Goal: Task Accomplishment & Management: Manage account settings

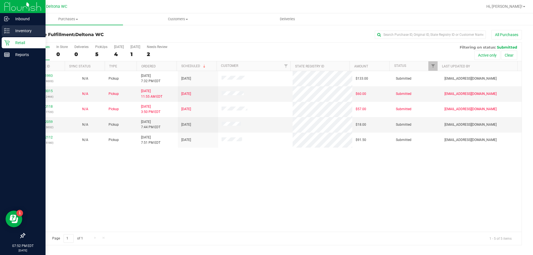
click at [9, 35] on div "Inventory" at bounding box center [24, 30] width 44 height 11
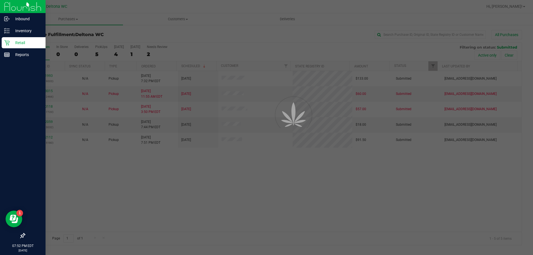
click at [11, 42] on p "Retail" at bounding box center [26, 42] width 33 height 7
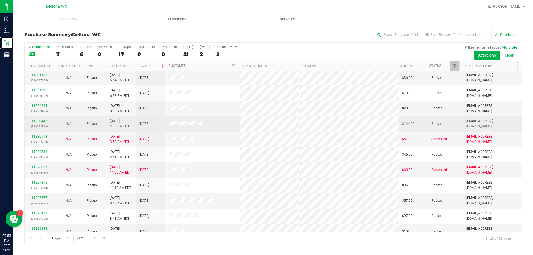
scroll to position [147, 0]
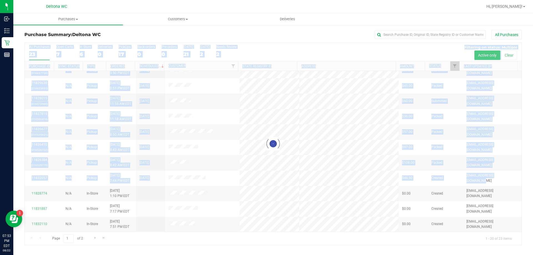
drag, startPoint x: 503, startPoint y: 180, endPoint x: 142, endPoint y: 180, distance: 361.7
click at [142, 180] on div "Loading... All Purchases 23 Open Carts 7 In Store 6 Deliveries 0 PickUps 17 Bac…" at bounding box center [273, 143] width 498 height 203
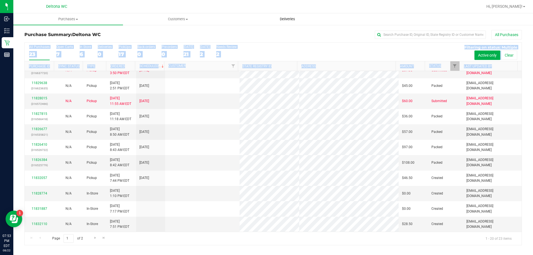
scroll to position [0, 0]
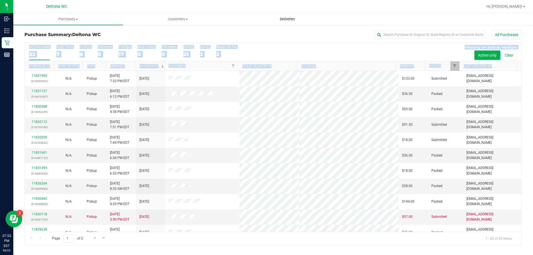
click at [240, 14] on uib-tab-heading "Deliveries" at bounding box center [287, 19] width 109 height 11
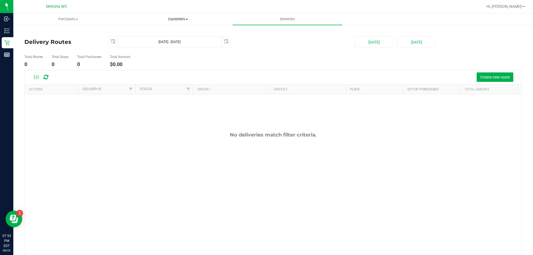
click at [165, 17] on span "Customers" at bounding box center [177, 19] width 109 height 5
click at [78, 22] on uib-tab-heading "Purchases Summary of purchases Fulfillment All purchases" at bounding box center [68, 19] width 109 height 11
click at [75, 20] on span "Purchases" at bounding box center [68, 19] width 110 height 5
click at [92, 12] on div "Deltona WC" at bounding box center [57, 6] width 83 height 11
click at [98, 3] on div "Deltona WC" at bounding box center [57, 6] width 83 height 11
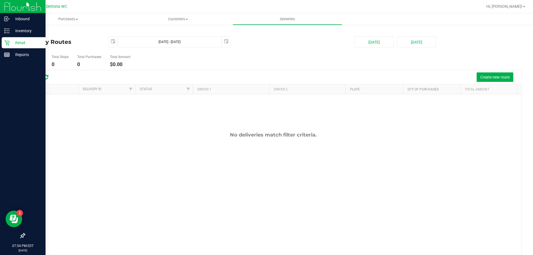
click at [0, 40] on link "Retail" at bounding box center [23, 43] width 46 height 12
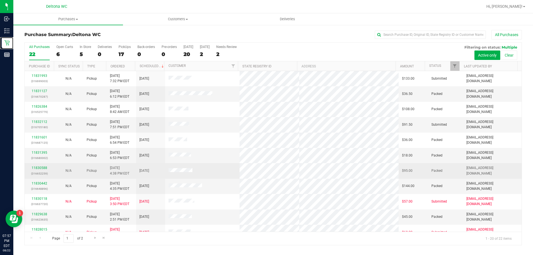
scroll to position [111, 0]
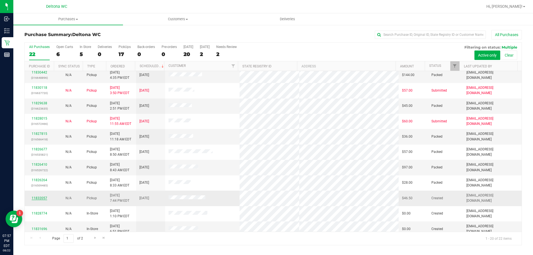
click at [48, 197] on div "11832057" at bounding box center [39, 198] width 22 height 5
click at [46, 197] on link "11832057" at bounding box center [40, 198] width 16 height 4
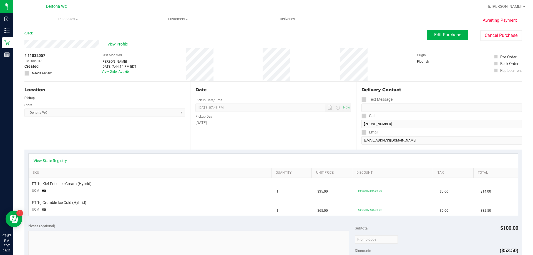
click at [28, 35] on link "Back" at bounding box center [28, 33] width 8 height 4
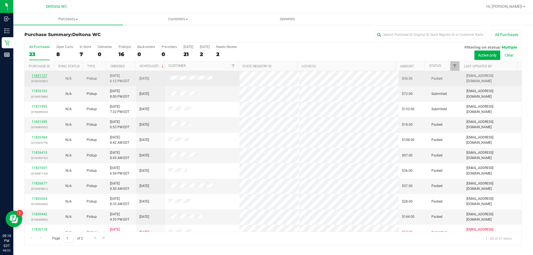
click at [44, 77] on link "11831127" at bounding box center [40, 76] width 16 height 4
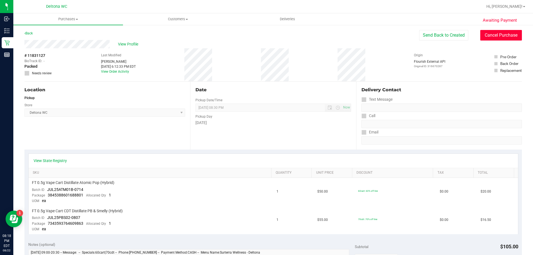
click at [480, 34] on button "Cancel Purchase" at bounding box center [501, 35] width 42 height 11
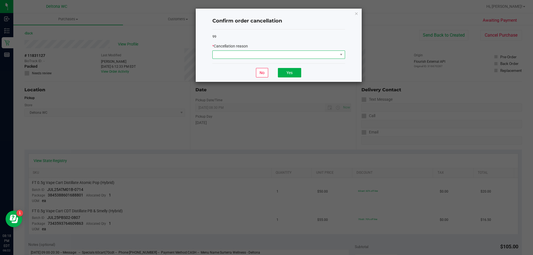
click at [334, 55] on span at bounding box center [275, 55] width 125 height 8
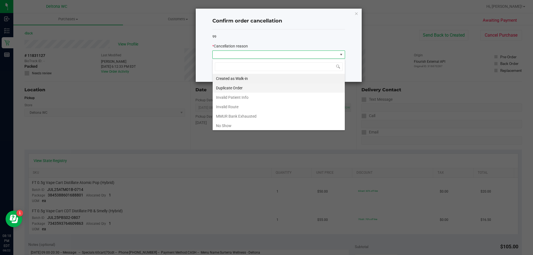
scroll to position [8, 133]
click at [229, 123] on li "No Show" at bounding box center [279, 125] width 132 height 9
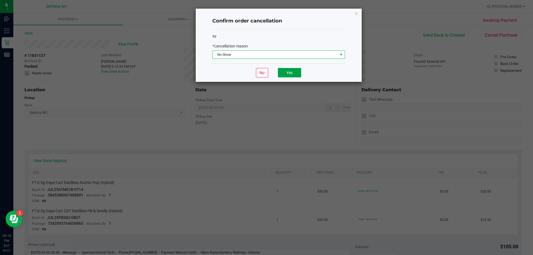
click at [288, 73] on button "Yes" at bounding box center [289, 72] width 23 height 9
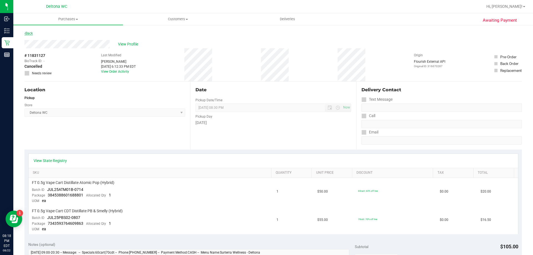
click at [31, 33] on link "Back" at bounding box center [28, 33] width 8 height 4
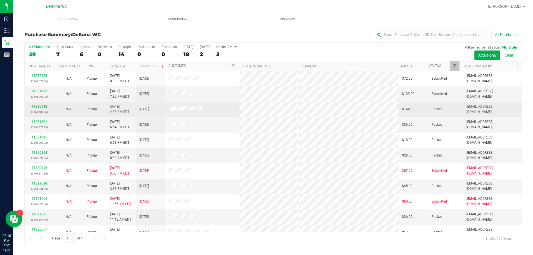
click at [40, 109] on div "11830442 (316648896)" at bounding box center [39, 109] width 22 height 11
click at [40, 108] on link "11830442" at bounding box center [40, 107] width 16 height 4
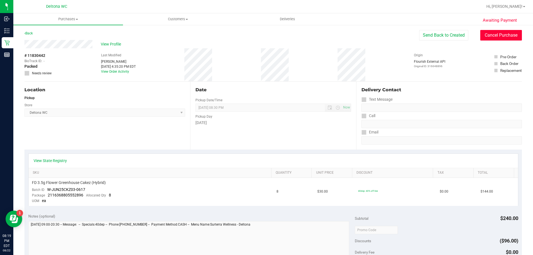
click at [483, 33] on button "Cancel Purchase" at bounding box center [501, 35] width 42 height 11
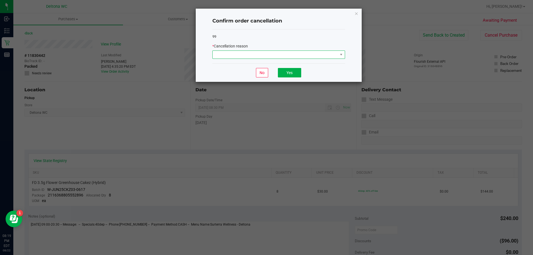
click at [306, 51] on span at bounding box center [275, 55] width 125 height 8
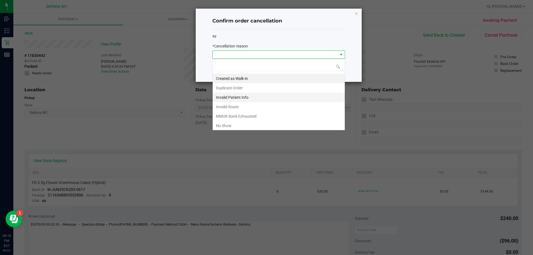
scroll to position [8, 133]
click at [240, 125] on li "No Show" at bounding box center [279, 125] width 132 height 9
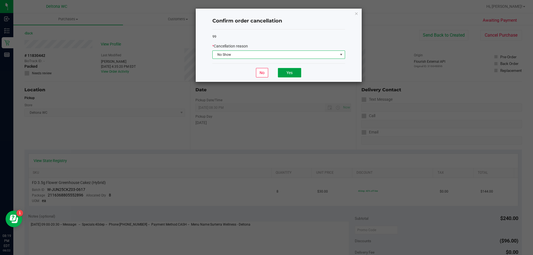
click at [292, 73] on button "Yes" at bounding box center [289, 72] width 23 height 9
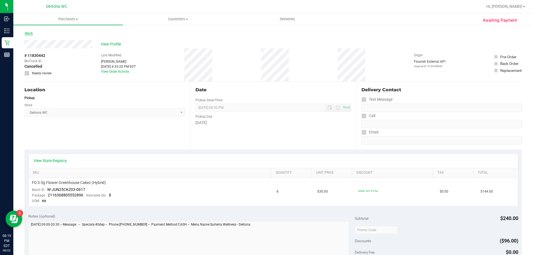
click at [30, 34] on link "Back" at bounding box center [28, 33] width 8 height 4
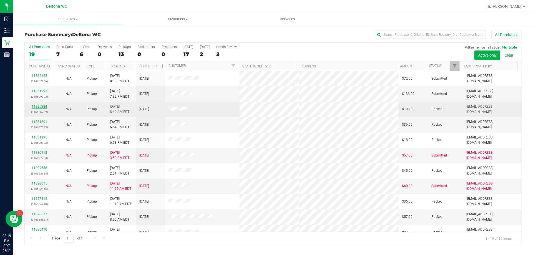
click at [40, 105] on link "11826384" at bounding box center [40, 107] width 16 height 4
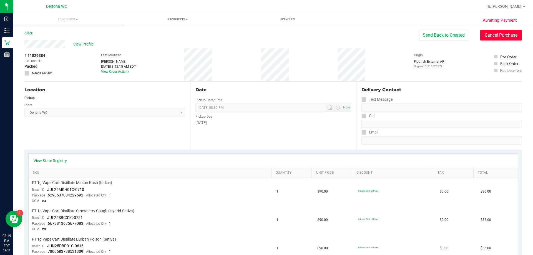
click at [493, 33] on button "Cancel Purchase" at bounding box center [501, 35] width 42 height 11
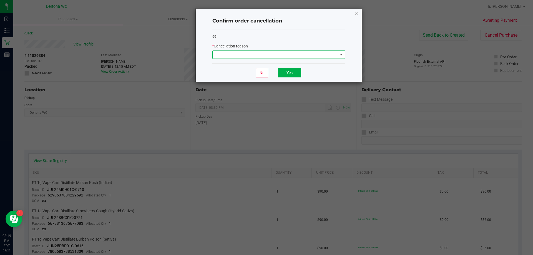
click at [308, 58] on span at bounding box center [275, 55] width 125 height 8
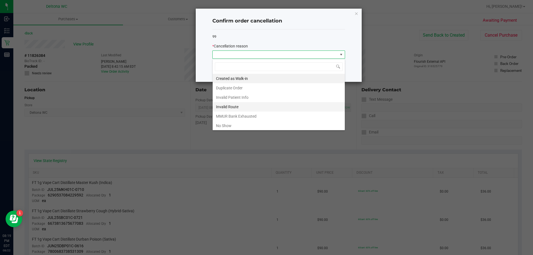
scroll to position [8, 133]
click at [249, 124] on li "No Show" at bounding box center [279, 125] width 132 height 9
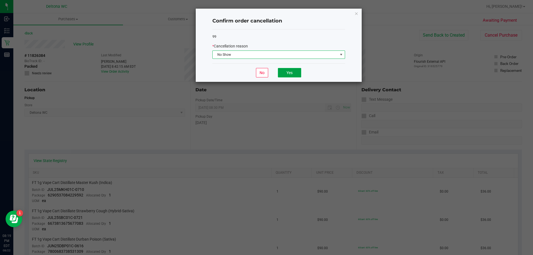
click at [285, 73] on button "Yes" at bounding box center [289, 72] width 23 height 9
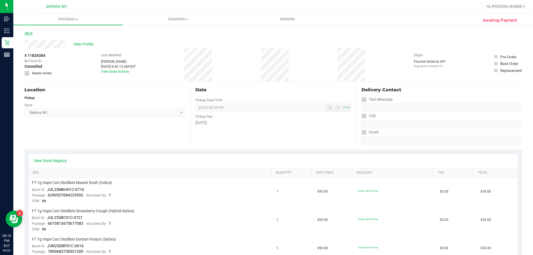
click at [32, 33] on link "Back" at bounding box center [28, 33] width 8 height 4
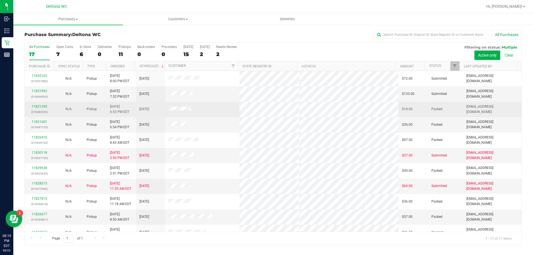
click at [40, 109] on div "11831395 (316680002)" at bounding box center [39, 109] width 22 height 11
click at [40, 107] on link "11831395" at bounding box center [40, 107] width 16 height 4
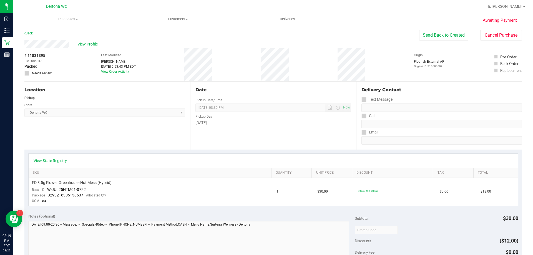
click at [27, 35] on div "Back" at bounding box center [28, 33] width 8 height 7
click at [28, 34] on link "Back" at bounding box center [28, 33] width 8 height 4
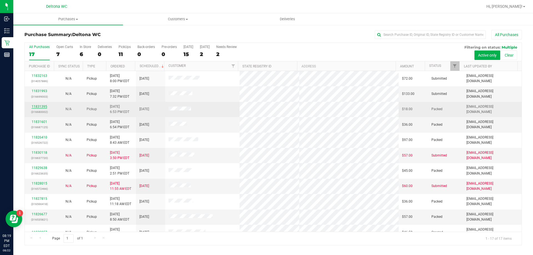
click at [37, 106] on link "11831395" at bounding box center [40, 107] width 16 height 4
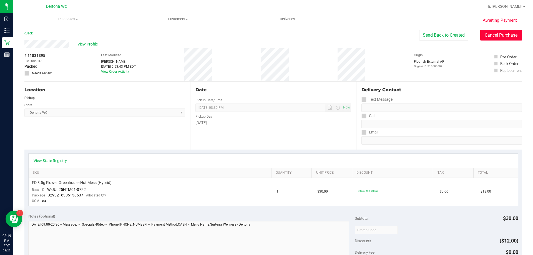
click at [482, 38] on button "Cancel Purchase" at bounding box center [501, 35] width 42 height 11
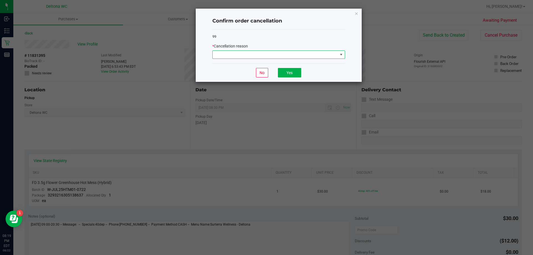
click at [280, 55] on span at bounding box center [275, 55] width 125 height 8
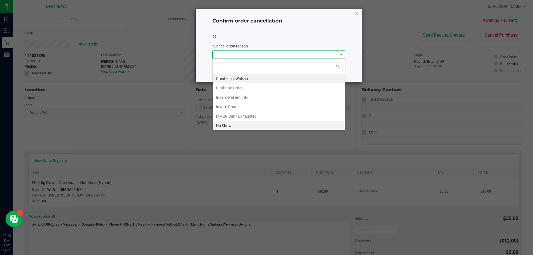
scroll to position [8, 133]
click at [225, 129] on div "Created as Walk-in Duplicate Order Invalid Patient Info Invalid Route MMUR Bank…" at bounding box center [278, 95] width 133 height 72
click at [227, 125] on li "No Show" at bounding box center [279, 125] width 132 height 9
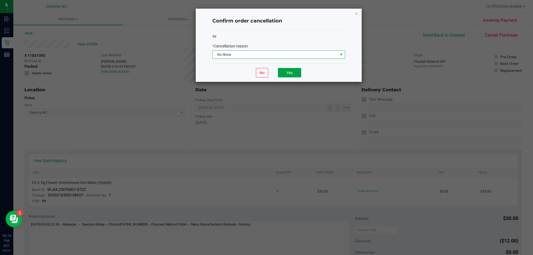
click at [289, 69] on button "Yes" at bounding box center [289, 72] width 23 height 9
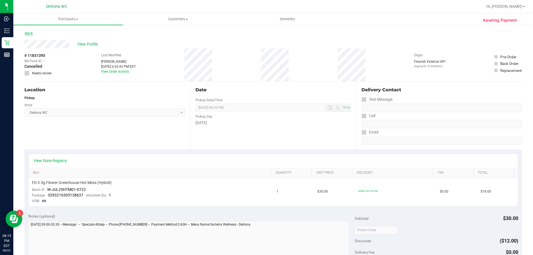
click at [27, 34] on link "Back" at bounding box center [28, 33] width 8 height 4
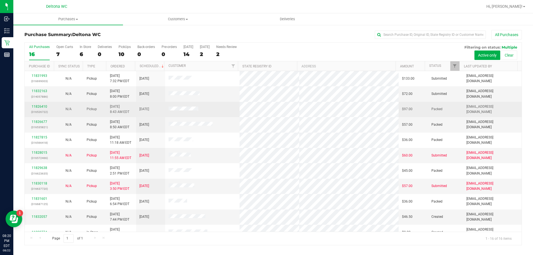
click at [48, 107] on div "11826410 (316526722)" at bounding box center [39, 109] width 22 height 11
click at [42, 108] on link "11826410" at bounding box center [40, 107] width 16 height 4
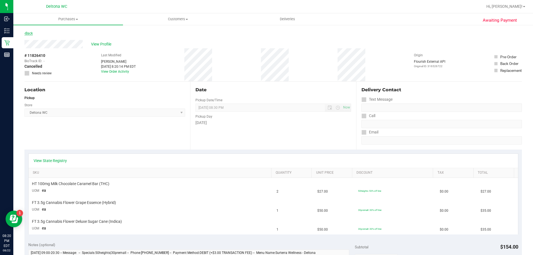
click at [32, 32] on link "Back" at bounding box center [28, 33] width 8 height 4
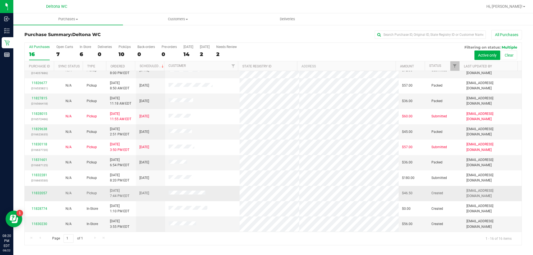
scroll to position [2, 0]
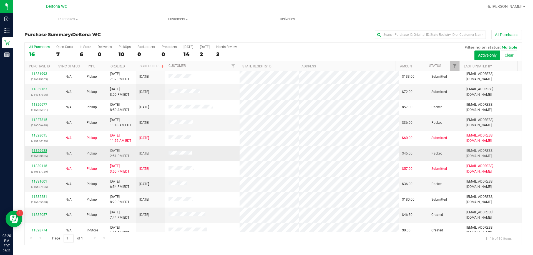
click at [37, 149] on link "11829638" at bounding box center [40, 151] width 16 height 4
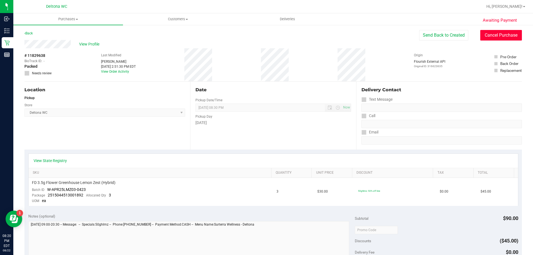
click at [483, 39] on button "Cancel Purchase" at bounding box center [501, 35] width 42 height 11
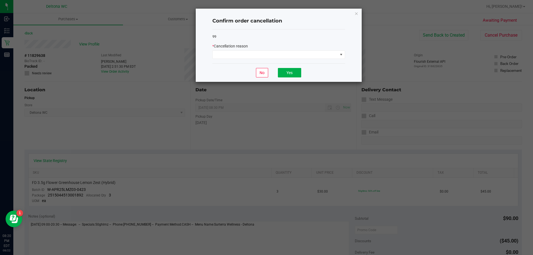
click at [286, 50] on div "* Cancellation reason" at bounding box center [278, 51] width 133 height 16
click at [275, 64] on div "No Yes" at bounding box center [278, 72] width 133 height 19
click at [278, 56] on span at bounding box center [275, 55] width 125 height 8
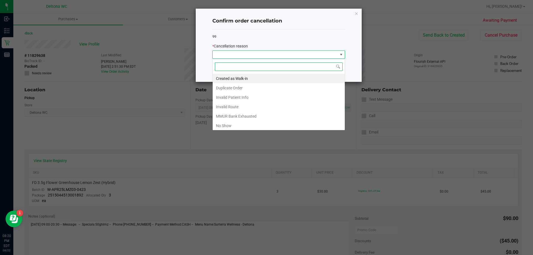
scroll to position [8, 133]
click at [236, 126] on li "No Show" at bounding box center [279, 125] width 132 height 9
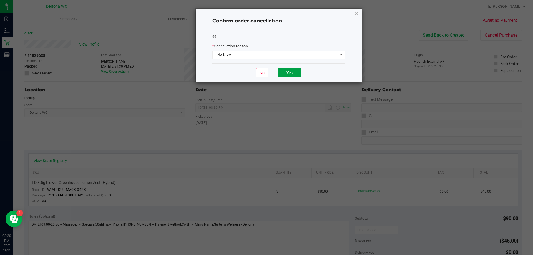
click at [290, 77] on button "Yes" at bounding box center [289, 72] width 23 height 9
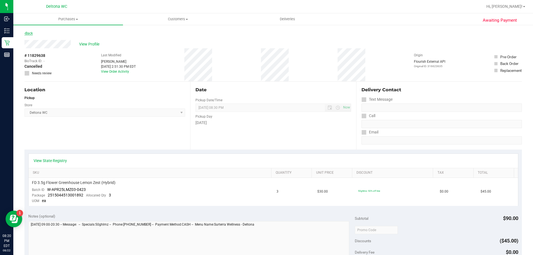
click at [33, 32] on link "Back" at bounding box center [28, 33] width 8 height 4
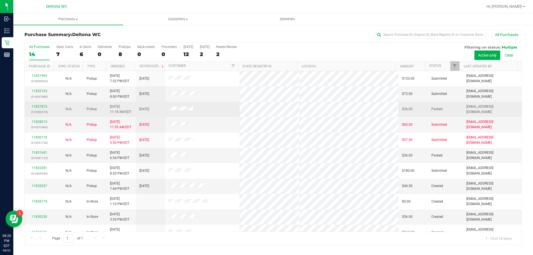
click at [34, 109] on div "11827815 (316566418)" at bounding box center [39, 109] width 22 height 11
click at [34, 107] on link "11827815" at bounding box center [40, 107] width 16 height 4
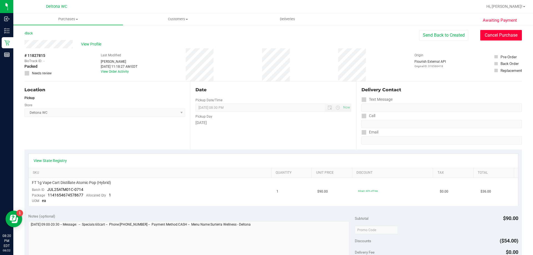
click at [491, 37] on button "Cancel Purchase" at bounding box center [501, 35] width 42 height 11
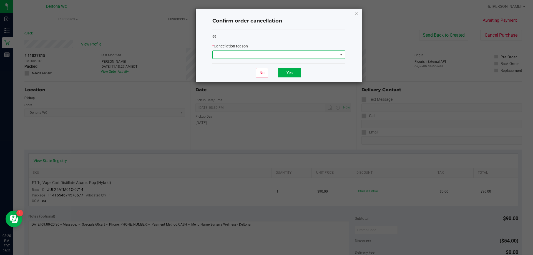
click at [314, 53] on span at bounding box center [275, 55] width 125 height 8
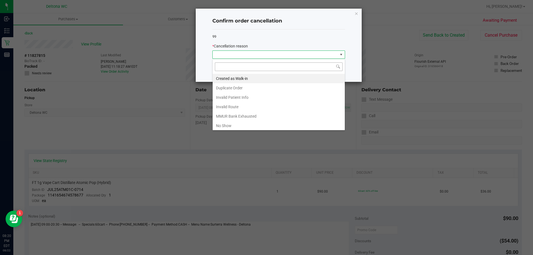
scroll to position [8, 133]
click at [279, 123] on li "No Show" at bounding box center [279, 125] width 132 height 9
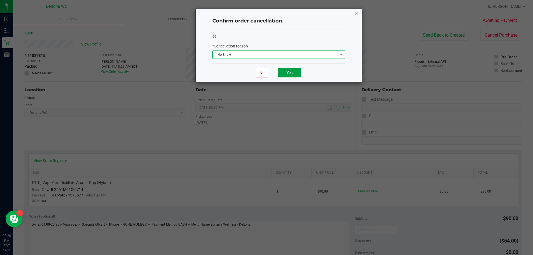
click at [291, 70] on button "Yes" at bounding box center [289, 72] width 23 height 9
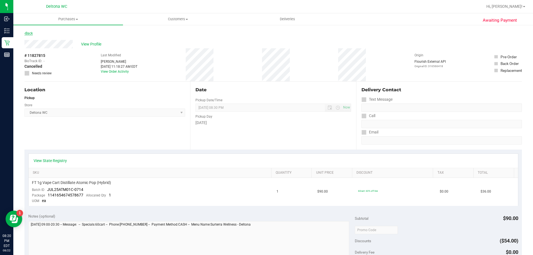
click at [29, 32] on link "Back" at bounding box center [28, 33] width 8 height 4
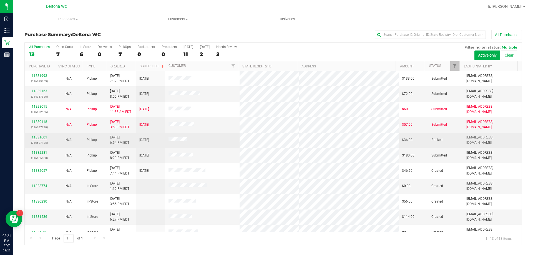
click at [37, 139] on link "11831601" at bounding box center [40, 137] width 16 height 4
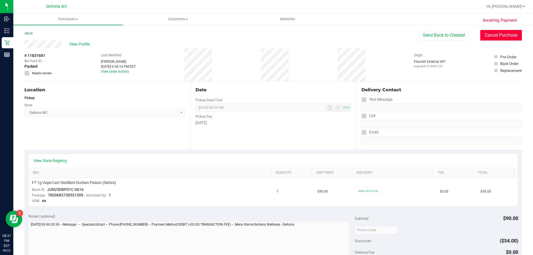
click at [488, 37] on button "Cancel Purchase" at bounding box center [501, 35] width 42 height 11
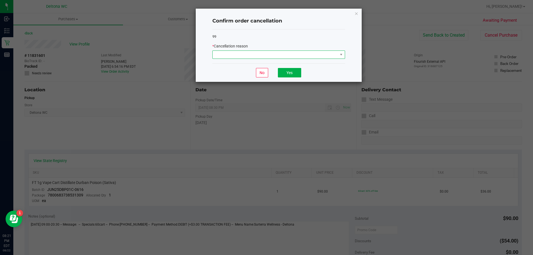
click at [249, 55] on span at bounding box center [275, 55] width 125 height 8
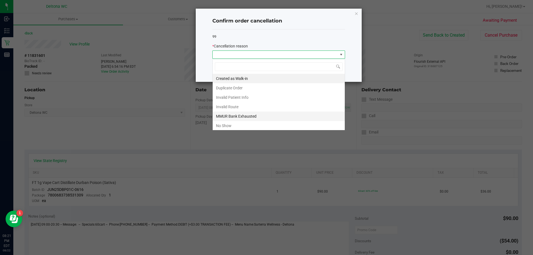
scroll to position [8, 133]
drag, startPoint x: 243, startPoint y: 118, endPoint x: 240, endPoint y: 125, distance: 7.3
click at [240, 125] on ul "Created as Walk-in Duplicate Order Invalid Patient Info Invalid Route MMUR Bank…" at bounding box center [279, 116] width 132 height 85
click at [240, 125] on li "No Show" at bounding box center [279, 125] width 132 height 9
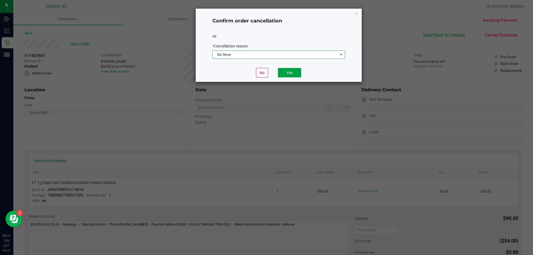
click at [279, 68] on button "Yes" at bounding box center [289, 72] width 23 height 9
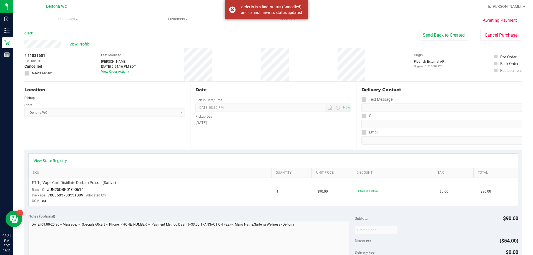
click at [32, 34] on link "Back" at bounding box center [28, 33] width 8 height 4
